Goal: Navigation & Orientation: Find specific page/section

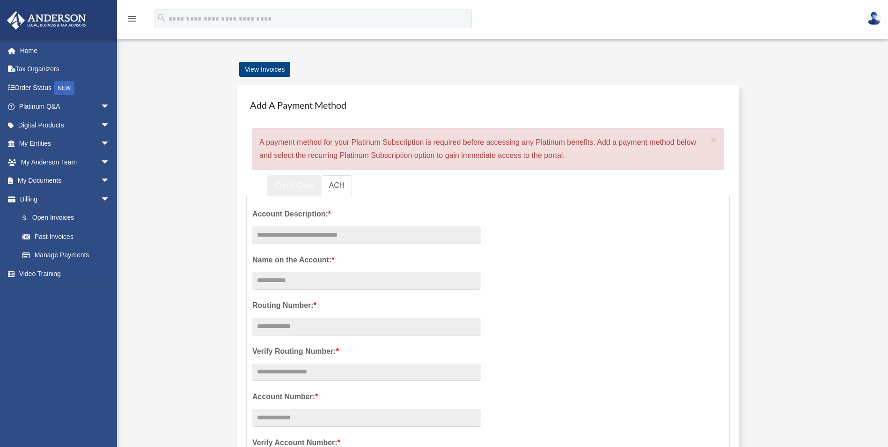
click at [293, 187] on link "Credit Card" at bounding box center [293, 185] width 53 height 21
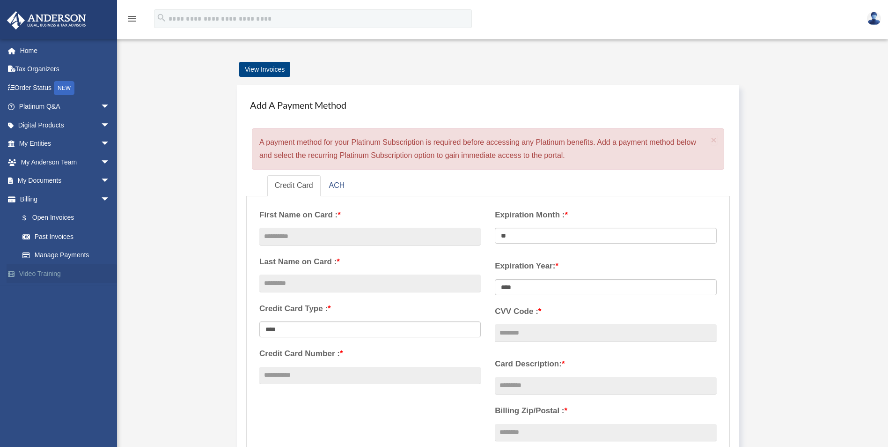
click at [35, 274] on link "Video Training" at bounding box center [66, 273] width 118 height 19
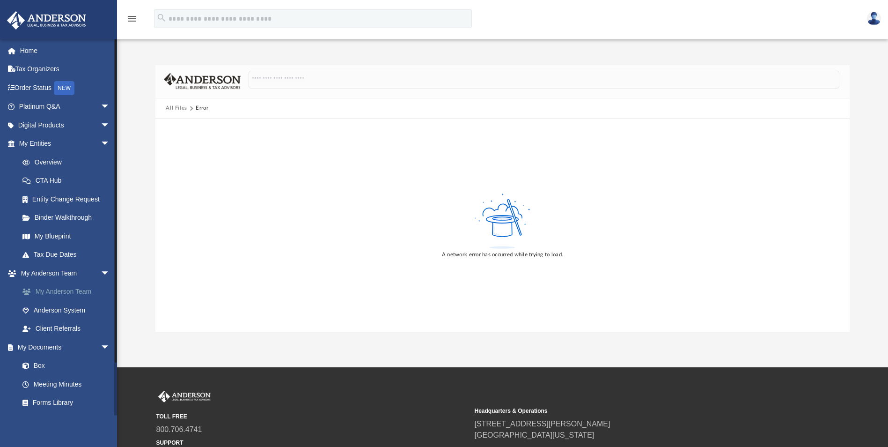
click at [52, 291] on link "My Anderson Team" at bounding box center [68, 291] width 111 height 19
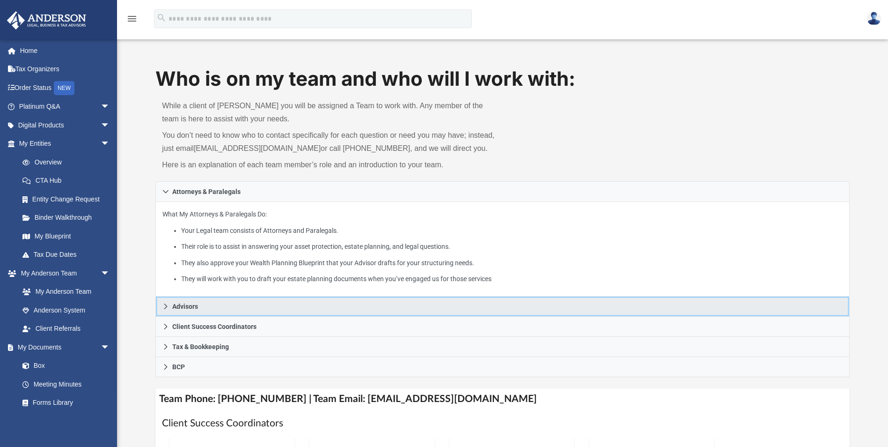
click at [168, 305] on icon at bounding box center [165, 306] width 7 height 7
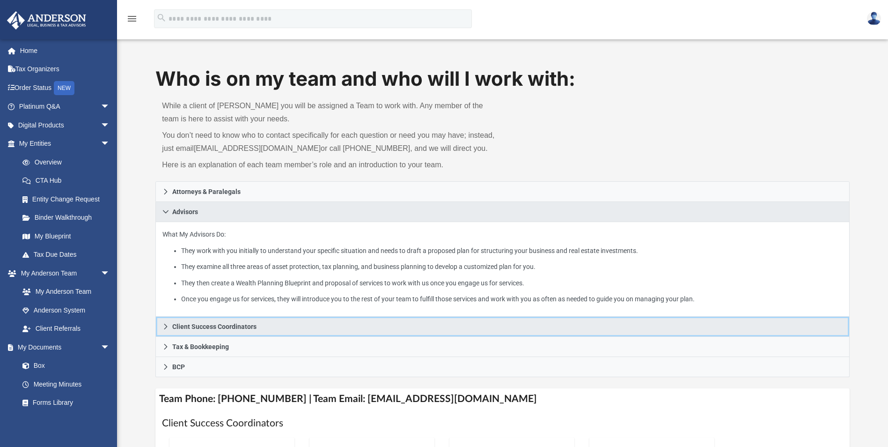
click at [167, 325] on icon at bounding box center [165, 326] width 7 height 7
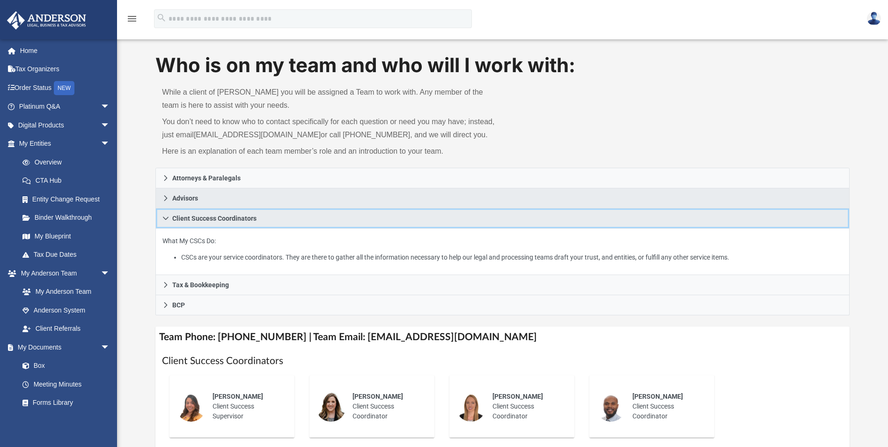
scroll to position [6, 0]
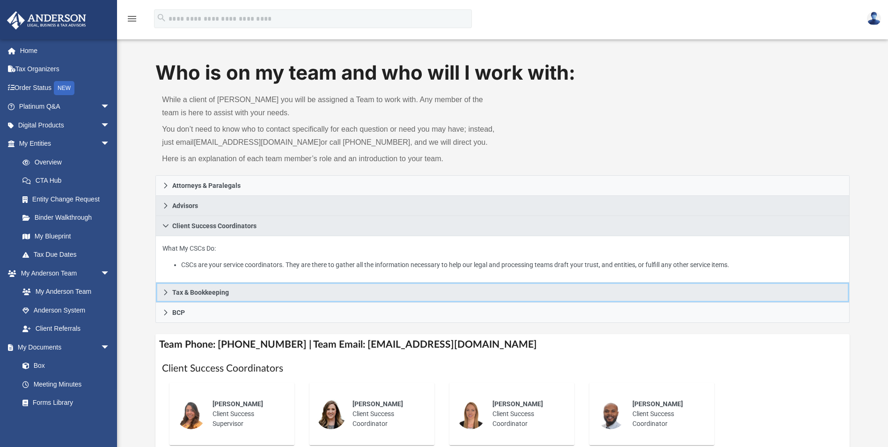
click at [198, 295] on span "Tax & Bookkeeping" at bounding box center [200, 292] width 57 height 7
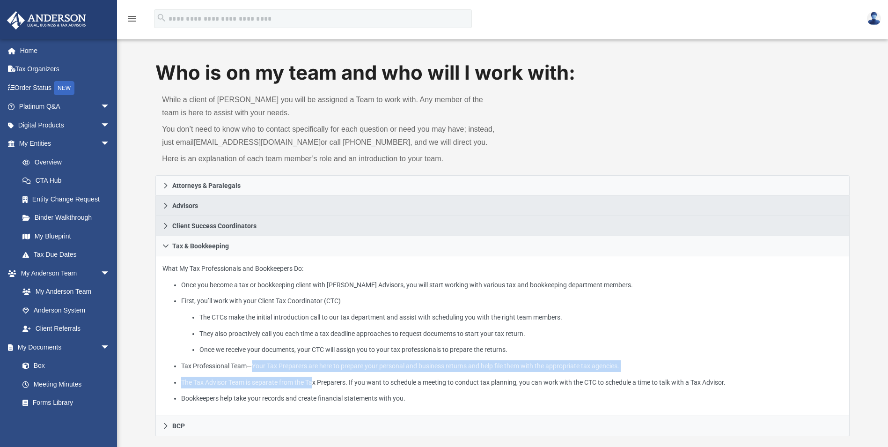
drag, startPoint x: 277, startPoint y: 369, endPoint x: 248, endPoint y: 361, distance: 29.9
click at [248, 361] on ul "Once you become a tax or bookkeeping client with Anderson Advisors, you will st…" at bounding box center [502, 341] width 680 height 125
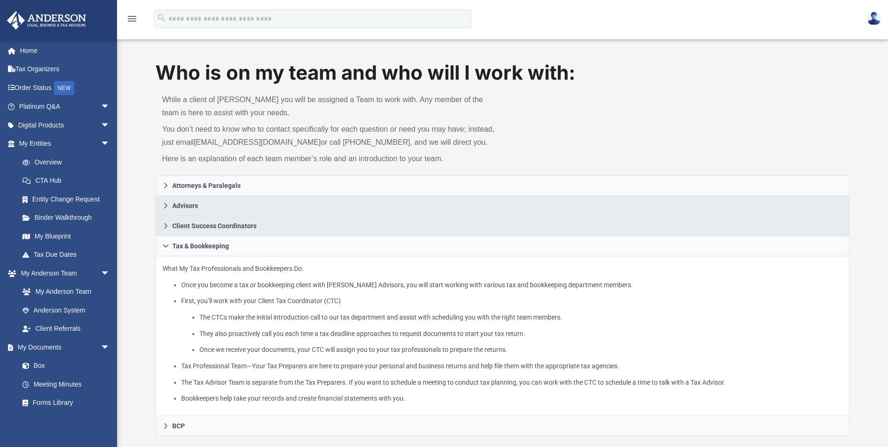
click at [144, 260] on div "Who is on my team and who will I work with: While a client of Anderson you will…" at bounding box center [502, 452] width 771 height 787
click at [49, 129] on link "Digital Products arrow_drop_down" at bounding box center [66, 125] width 118 height 19
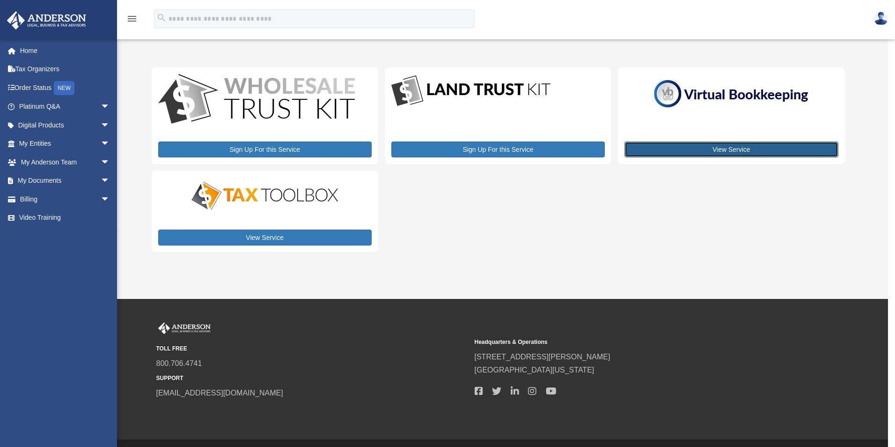
click at [719, 145] on link "View Service" at bounding box center [732, 149] width 214 height 16
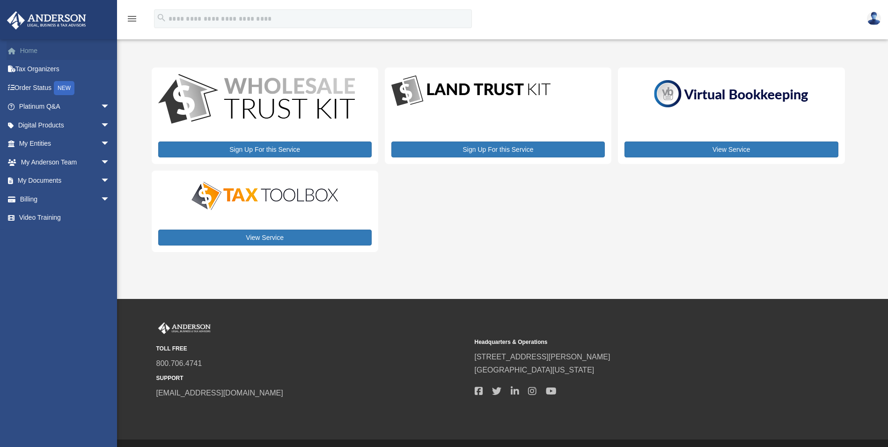
click at [30, 53] on link "Home" at bounding box center [66, 50] width 118 height 19
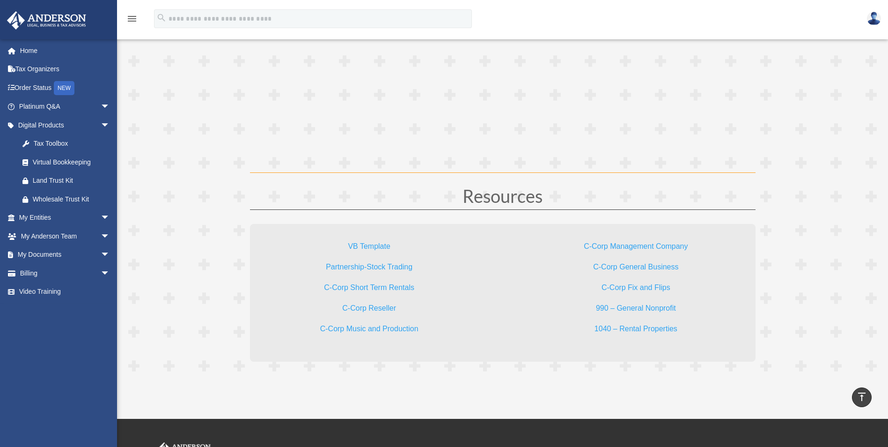
scroll to position [2703, 0]
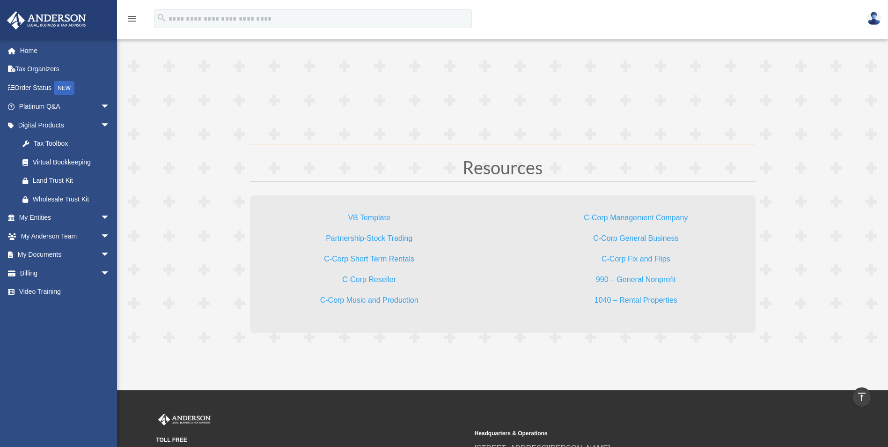
click at [653, 218] on link "C-Corp Management Company" at bounding box center [636, 220] width 104 height 13
click at [348, 238] on link "Partnership-Stock Trading" at bounding box center [369, 240] width 87 height 13
click at [35, 67] on link "Tax Organizers" at bounding box center [66, 69] width 118 height 19
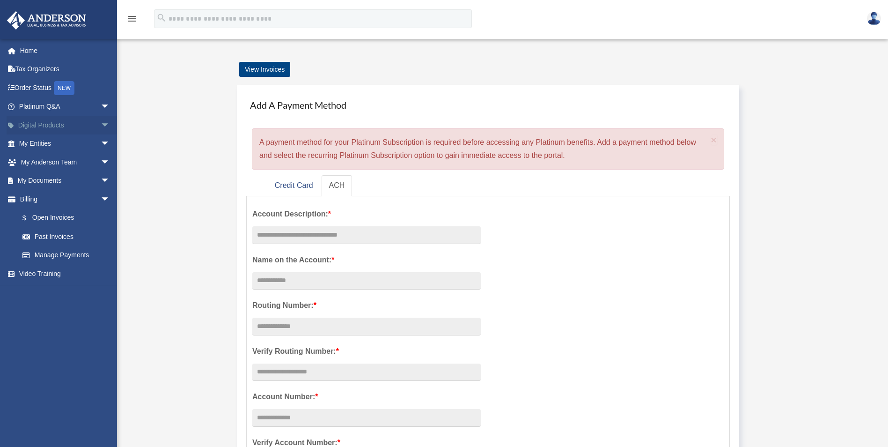
click at [101, 124] on span "arrow_drop_down" at bounding box center [110, 125] width 19 height 19
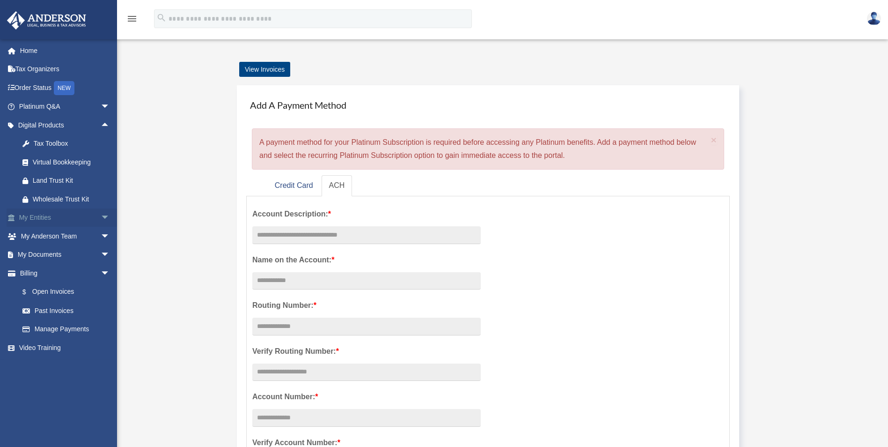
click at [101, 214] on span "arrow_drop_down" at bounding box center [110, 217] width 19 height 19
click at [57, 306] on link "My Blueprint" at bounding box center [68, 310] width 111 height 19
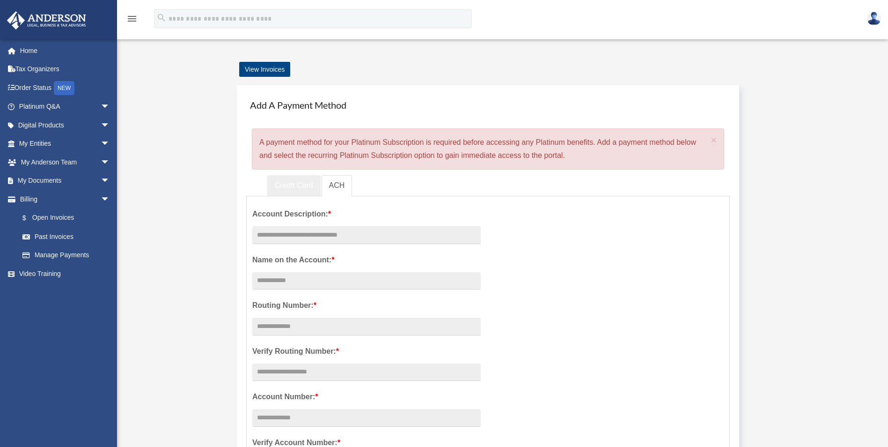
click at [297, 185] on link "Credit Card" at bounding box center [293, 185] width 53 height 21
click at [878, 20] on img at bounding box center [874, 19] width 14 height 14
click at [594, 31] on div "menu search Site Menu add dhartner78@hotmail.com Reset Password Logout" at bounding box center [444, 23] width 874 height 32
click at [55, 180] on link "My Documents arrow_drop_down" at bounding box center [66, 180] width 118 height 19
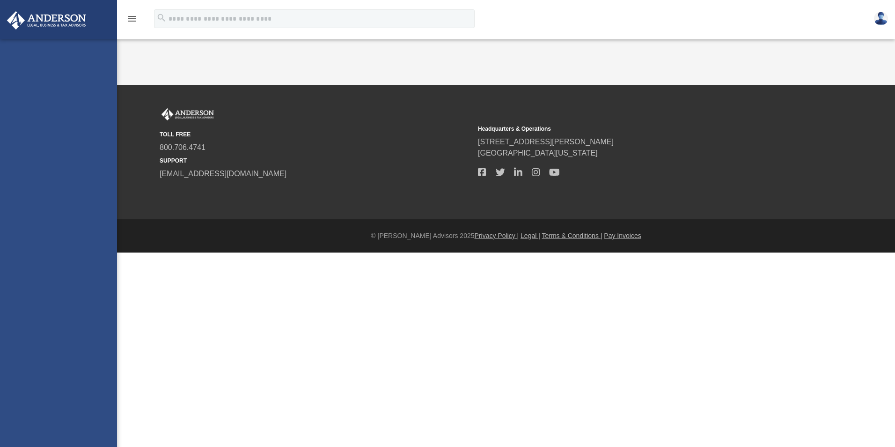
click at [96, 181] on div "dhartner78@hotmail.com Sign Out dhartner78@hotmail.com Home Tax Organizers Orde…" at bounding box center [58, 262] width 117 height 447
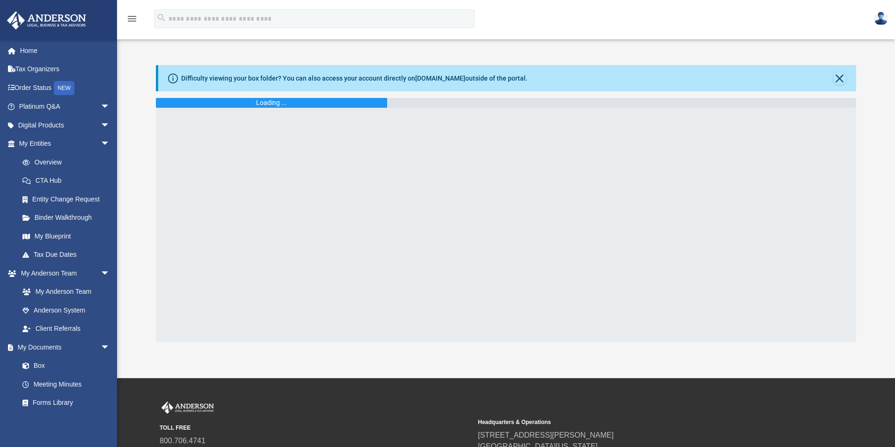
click at [96, 181] on link "CTA Hub" at bounding box center [68, 180] width 111 height 19
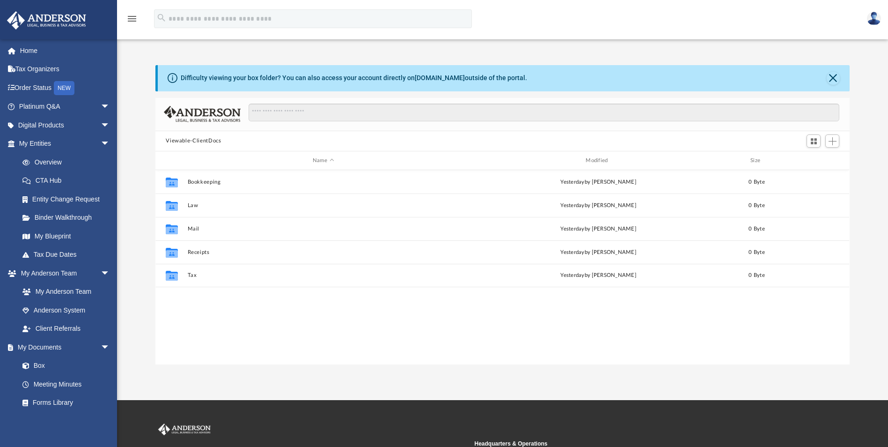
scroll to position [206, 687]
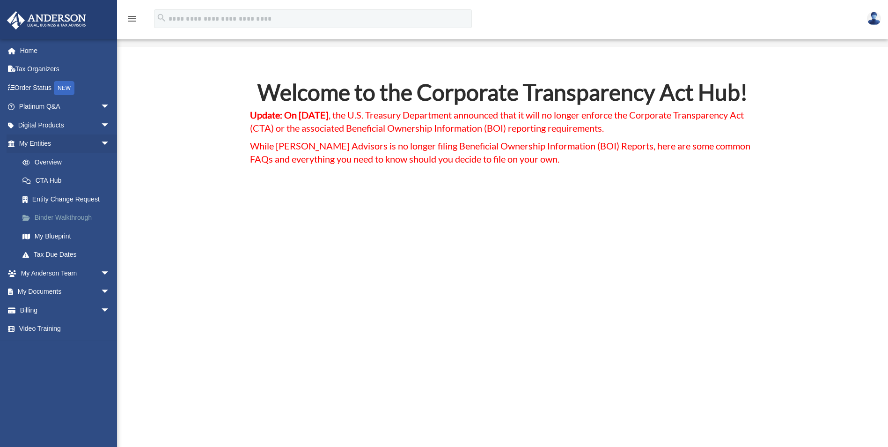
click at [74, 215] on link "Binder Walkthrough" at bounding box center [68, 217] width 111 height 19
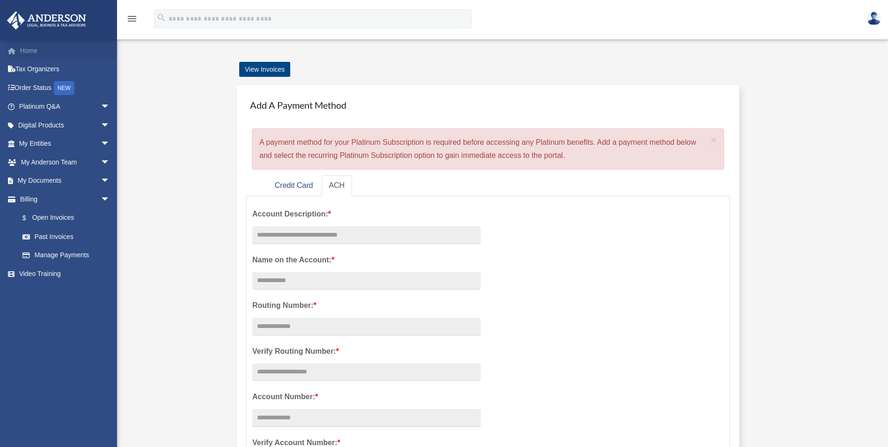
click at [35, 52] on link "Home" at bounding box center [66, 50] width 118 height 19
